Goal: Task Accomplishment & Management: Manage account settings

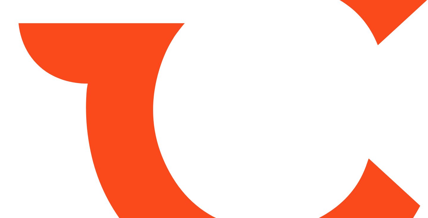
type input "*****"
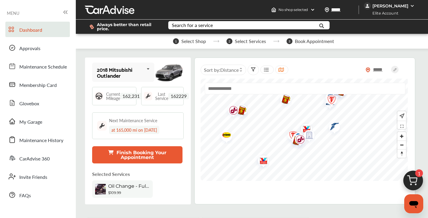
click at [403, 6] on div "[PERSON_NAME]" at bounding box center [390, 5] width 36 height 5
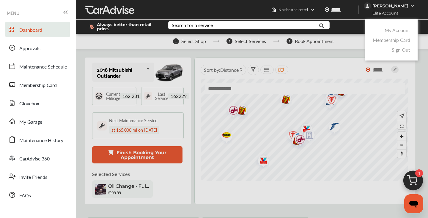
click at [392, 29] on link "My Account" at bounding box center [397, 30] width 26 height 7
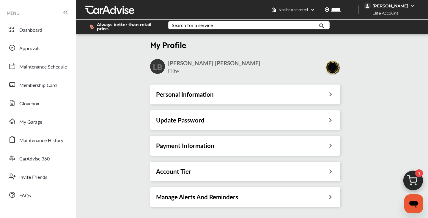
click at [241, 144] on div "Payment Information" at bounding box center [245, 146] width 178 height 8
